Goal: Obtain resource: Download file/media

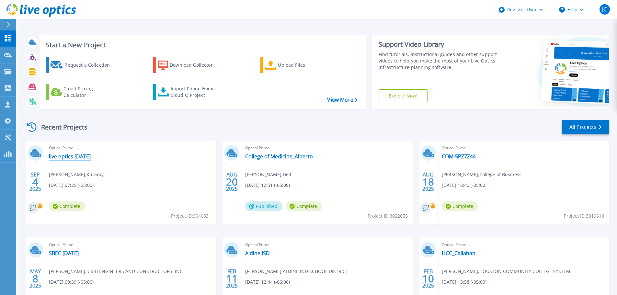
click at [77, 154] on link "live optics [DATE]" at bounding box center [70, 156] width 42 height 6
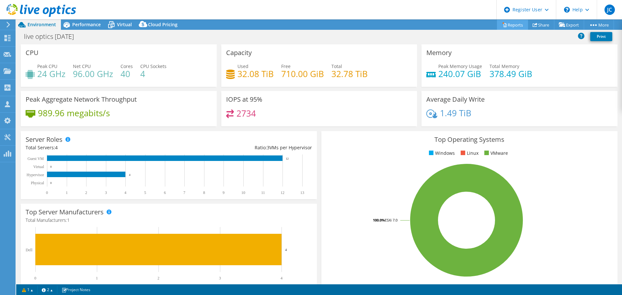
click at [512, 28] on link "Reports" at bounding box center [512, 25] width 31 height 10
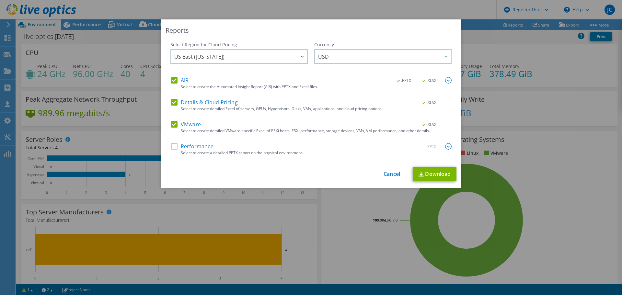
click at [171, 147] on label "Performance" at bounding box center [192, 146] width 42 height 6
click at [0, 0] on input "Performance" at bounding box center [0, 0] width 0 height 0
click at [425, 179] on link "Download" at bounding box center [434, 174] width 43 height 15
click at [393, 175] on link "Cancel" at bounding box center [391, 174] width 17 height 6
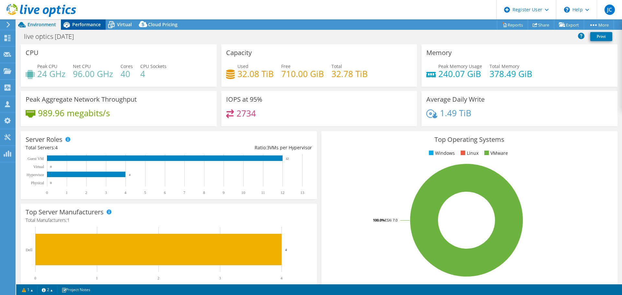
click at [90, 25] on span "Performance" at bounding box center [86, 24] width 28 height 6
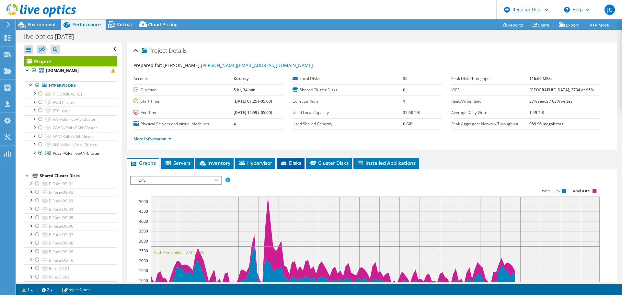
click at [287, 164] on icon at bounding box center [284, 164] width 6 height 4
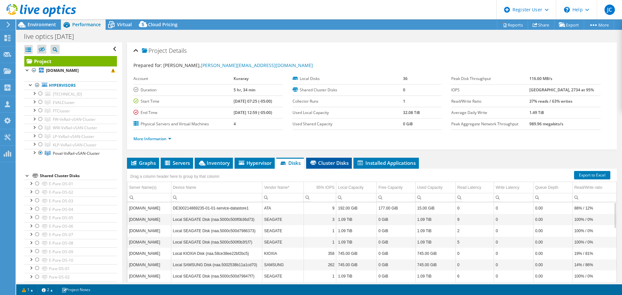
click at [336, 162] on span "Cluster Disks" at bounding box center [328, 163] width 39 height 6
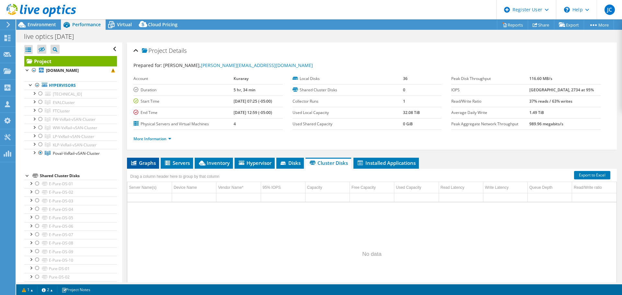
click at [149, 164] on span "Graphs" at bounding box center [143, 163] width 26 height 6
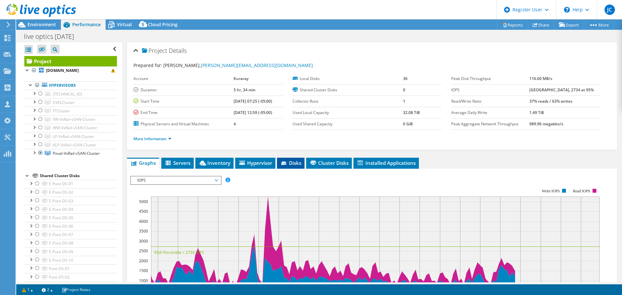
click at [292, 163] on span "Disks" at bounding box center [290, 163] width 21 height 6
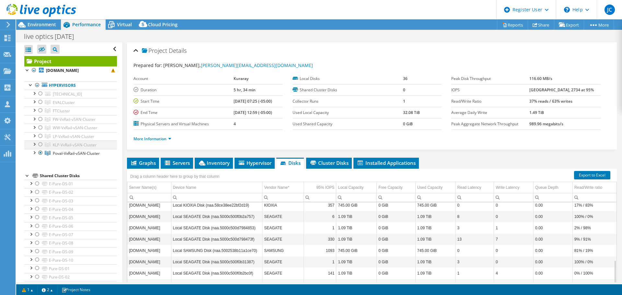
click at [40, 145] on div at bounding box center [40, 144] width 6 height 8
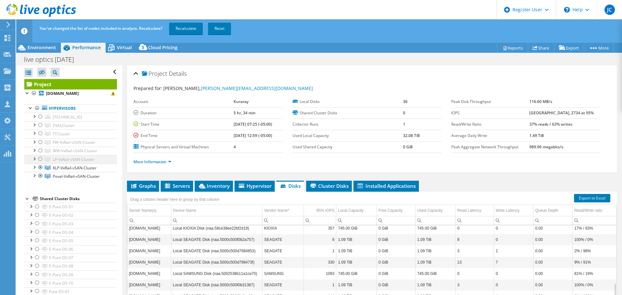
click at [40, 158] on div at bounding box center [40, 159] width 6 height 8
click at [38, 150] on div at bounding box center [40, 151] width 6 height 8
click at [40, 143] on div at bounding box center [40, 142] width 6 height 8
click at [183, 29] on link "Recalculate" at bounding box center [186, 29] width 34 height 12
